Goal: Task Accomplishment & Management: Manage account settings

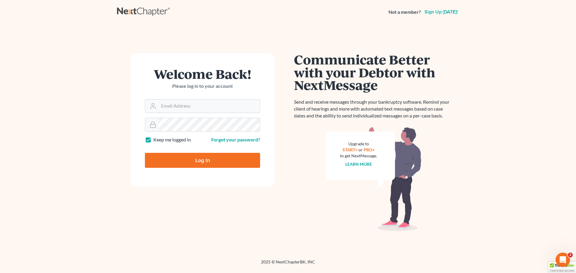
type input "mmitchell@wellerlegalgroup.com"
click at [218, 158] on input "Log In" at bounding box center [202, 160] width 115 height 15
type input "Thinking..."
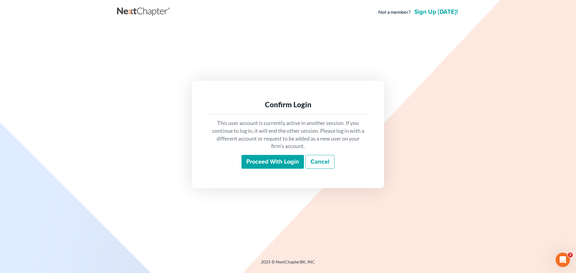
click at [290, 162] on input "Proceed with login" at bounding box center [272, 162] width 62 height 14
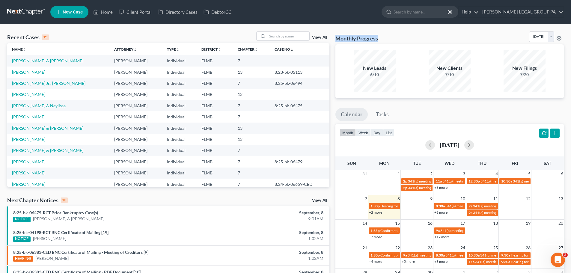
drag, startPoint x: 333, startPoint y: 39, endPoint x: 387, endPoint y: 39, distance: 54.3
click at [388, 39] on div "Monthly Progress Bankruptcy Bankruptcy [DATE] [DATE] [DATE] [DATE] [DATE] [DATE…" at bounding box center [450, 222] width 235 height 382
click at [387, 39] on div "Monthly Progress Bankruptcy Bankruptcy September 2025 August 2025 July 2025 Jun…" at bounding box center [450, 37] width 229 height 13
click at [345, 40] on h3 "Monthly Progress" at bounding box center [357, 38] width 43 height 7
drag, startPoint x: 335, startPoint y: 38, endPoint x: 380, endPoint y: 38, distance: 45.0
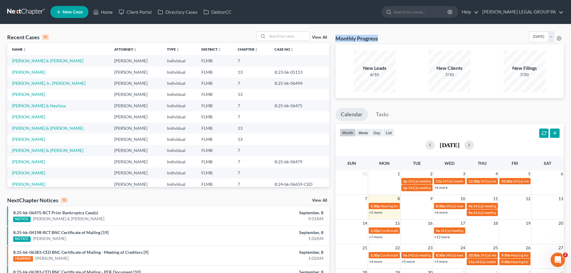
click at [380, 38] on div "Monthly Progress Bankruptcy Bankruptcy September 2025 August 2025 July 2025 Jun…" at bounding box center [450, 222] width 235 height 382
click at [378, 38] on h3 "Monthly Progress" at bounding box center [357, 38] width 43 height 7
click at [555, 258] on icon "Open Intercom Messenger" at bounding box center [557, 259] width 10 height 10
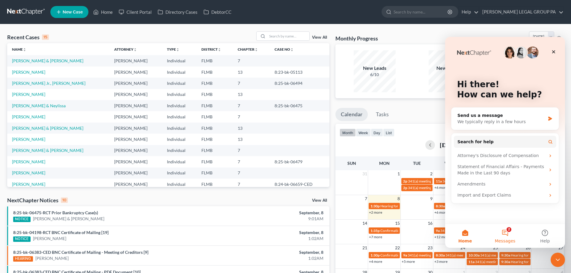
click at [511, 238] on button "2 Messages" at bounding box center [505, 236] width 40 height 24
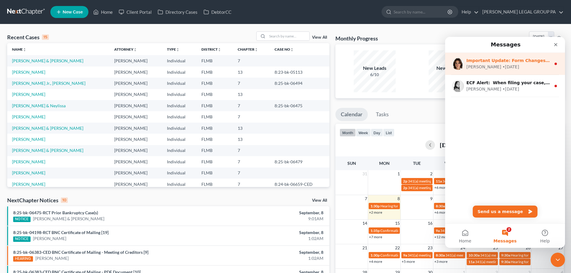
click at [514, 65] on div "Emma • 4d ago" at bounding box center [509, 67] width 85 height 6
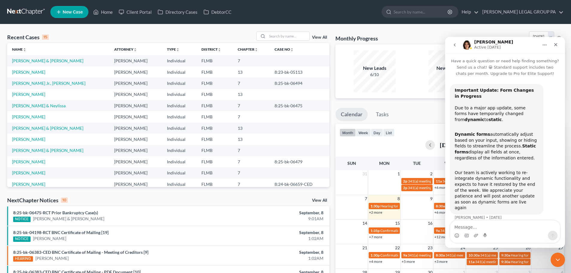
click at [456, 46] on icon "go back" at bounding box center [455, 45] width 5 height 5
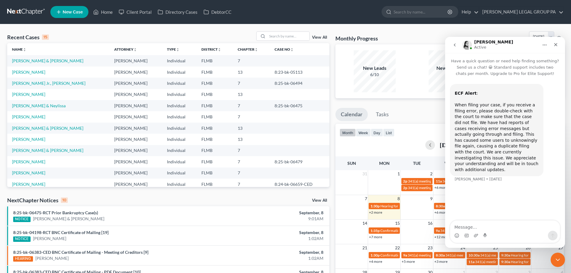
click at [454, 46] on icon "go back" at bounding box center [455, 45] width 5 height 5
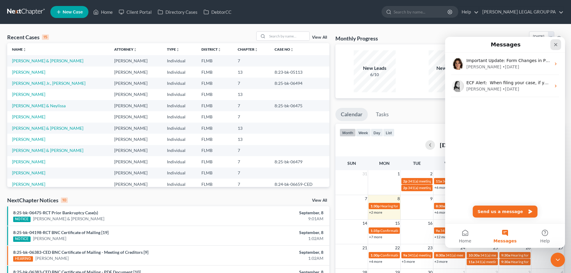
click at [555, 42] on div "Close" at bounding box center [556, 44] width 11 height 11
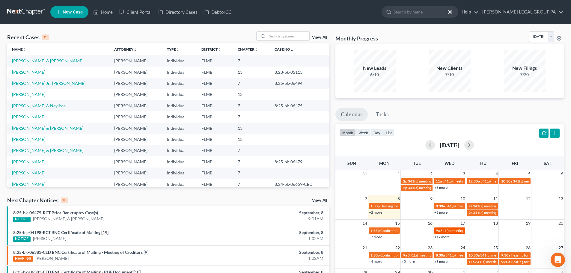
click at [447, 230] on span "341(a) meeting for Aderius Williams & Lillianka Tueres Williams" at bounding box center [486, 231] width 90 height 4
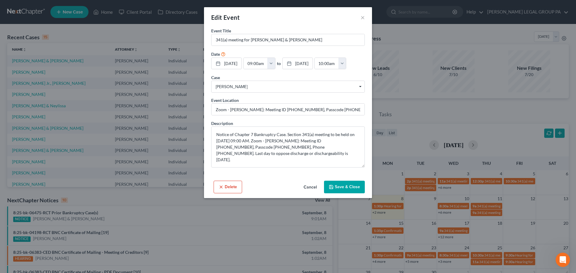
click at [316, 187] on button "Cancel" at bounding box center [310, 187] width 23 height 12
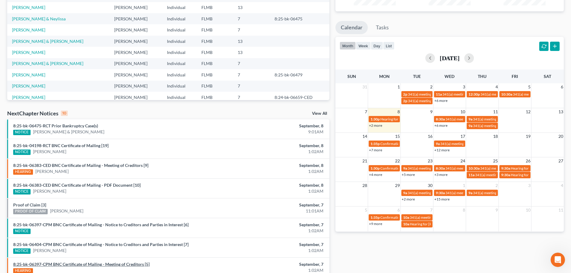
scroll to position [60, 0]
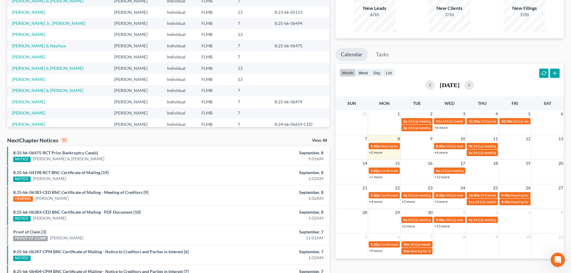
click at [114, 137] on div "NextChapter Notices 10 View All" at bounding box center [168, 142] width 322 height 10
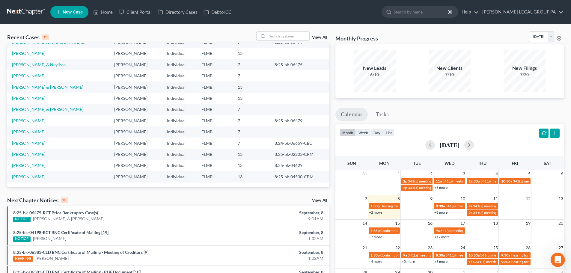
scroll to position [41, 0]
click at [377, 237] on link "+7 more" at bounding box center [375, 237] width 13 height 4
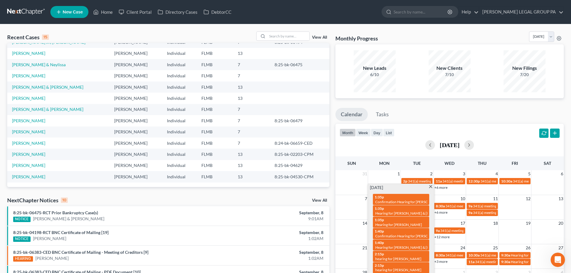
click at [347, 188] on td at bounding box center [352, 185] width 33 height 14
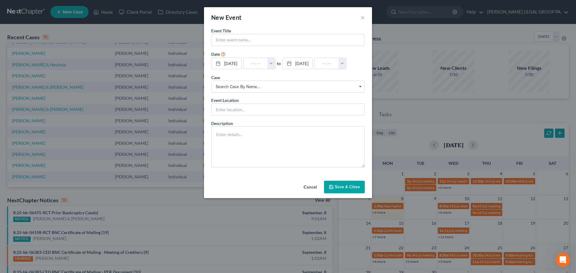
click at [310, 188] on button "Cancel" at bounding box center [310, 187] width 23 height 12
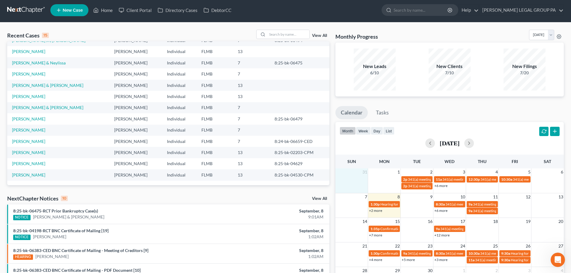
scroll to position [60, 0]
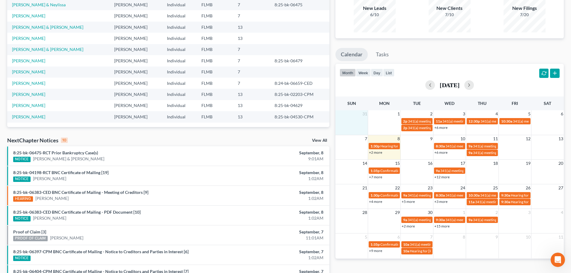
click at [379, 177] on link "+7 more" at bounding box center [375, 177] width 13 height 4
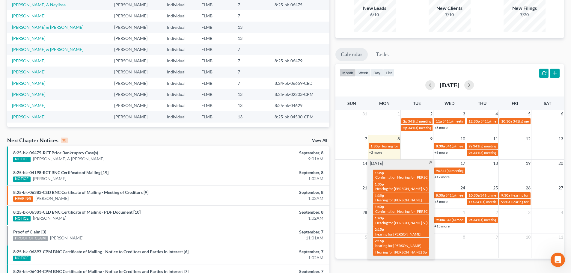
click at [431, 163] on span at bounding box center [431, 163] width 4 height 4
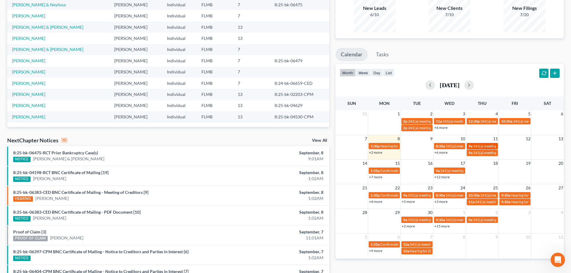
click at [489, 149] on link "9a 341(a) meeting for Georgeann Nezrick" at bounding box center [482, 146] width 31 height 6
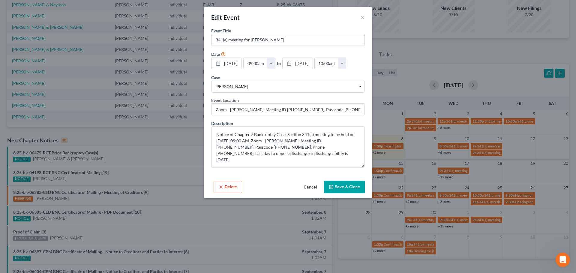
click at [366, 16] on div "Edit Event ×" at bounding box center [288, 17] width 168 height 20
click at [362, 17] on button "×" at bounding box center [362, 17] width 4 height 7
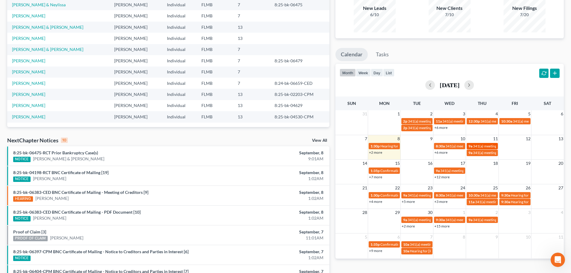
click at [477, 147] on span "341(a) meeting for Georgeann Nezrick" at bounding box center [502, 146] width 58 height 4
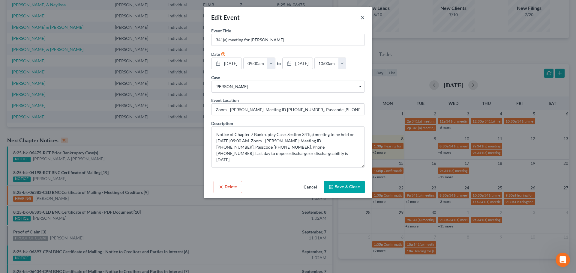
click at [363, 18] on button "×" at bounding box center [362, 17] width 4 height 7
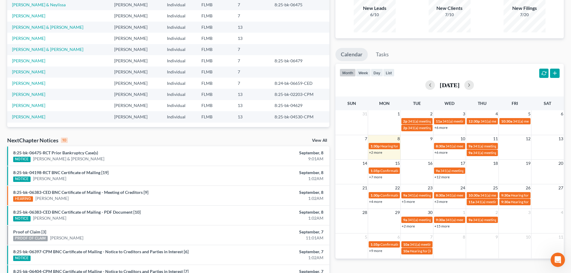
click at [444, 178] on link "+12 more" at bounding box center [442, 177] width 15 height 4
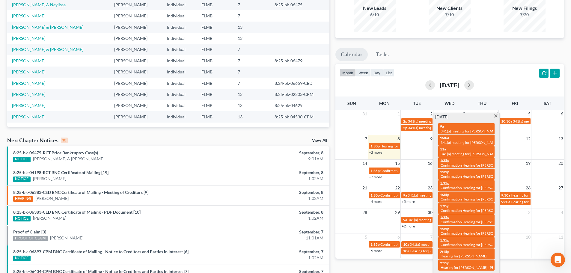
click at [498, 117] on span at bounding box center [496, 117] width 4 height 4
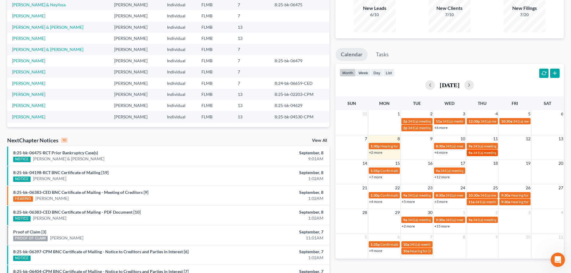
click at [479, 152] on span "341(a) meeting for Jennifer Bellingham" at bounding box center [502, 153] width 58 height 4
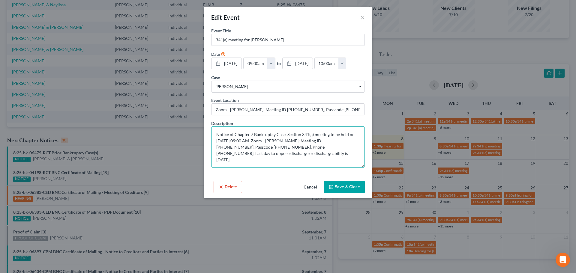
drag, startPoint x: 318, startPoint y: 141, endPoint x: 343, endPoint y: 141, distance: 25.5
click at [343, 141] on textarea "Notice of Chapter 7 Bankruptcy Case. Section 341(a) meeting to be held on 9/11/…" at bounding box center [288, 147] width 154 height 41
click at [293, 155] on textarea "Notice of Chapter 7 Bankruptcy Case. Section 341(a) meeting to be held on 9/11/…" at bounding box center [288, 147] width 154 height 41
click at [308, 187] on button "Cancel" at bounding box center [310, 187] width 23 height 12
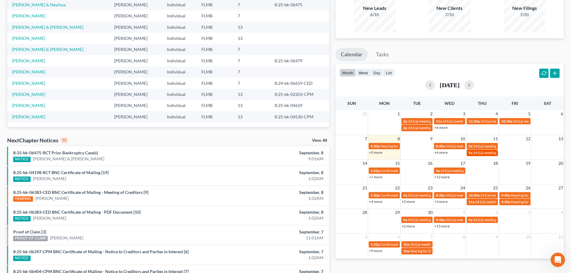
click at [482, 154] on span "341(a) meeting for Jennifer Bellingham" at bounding box center [502, 153] width 58 height 4
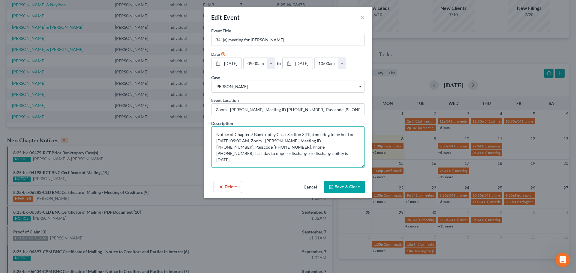
drag, startPoint x: 317, startPoint y: 141, endPoint x: 343, endPoint y: 143, distance: 26.5
click at [343, 143] on textarea "Notice of Chapter 7 Bankruptcy Case. Section 341(a) meeting to be held on 9/11/…" at bounding box center [288, 147] width 154 height 41
click at [329, 153] on textarea "Notice of Chapter 7 Bankruptcy Case. Section 341(a) meeting to be held on 9/11/…" at bounding box center [288, 147] width 154 height 41
click at [363, 18] on button "×" at bounding box center [362, 17] width 4 height 7
